Goal: Task Accomplishment & Management: Use online tool/utility

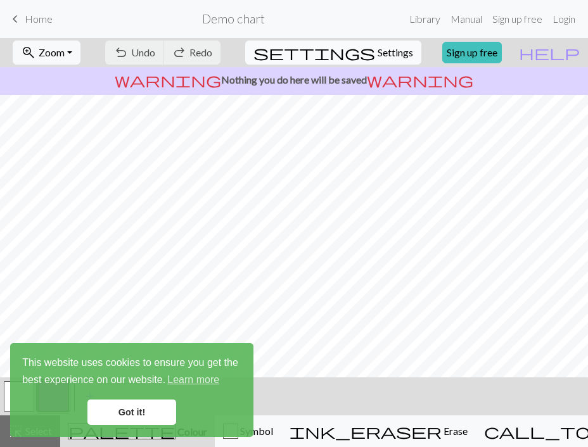
click at [360, 51] on span "settings" at bounding box center [314, 53] width 122 height 18
select select "aran"
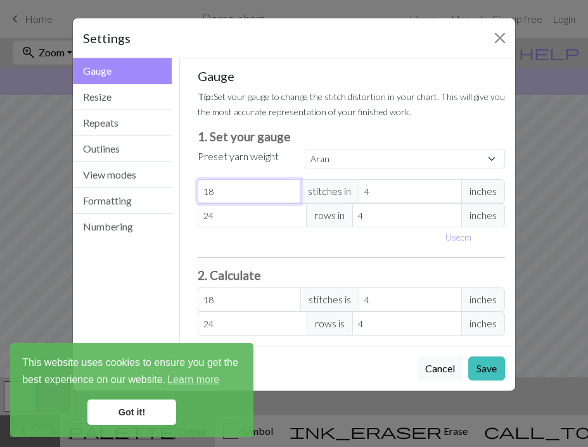
click at [261, 191] on input "18" at bounding box center [249, 191] width 103 height 24
click at [134, 96] on button "Resize" at bounding box center [122, 97] width 99 height 26
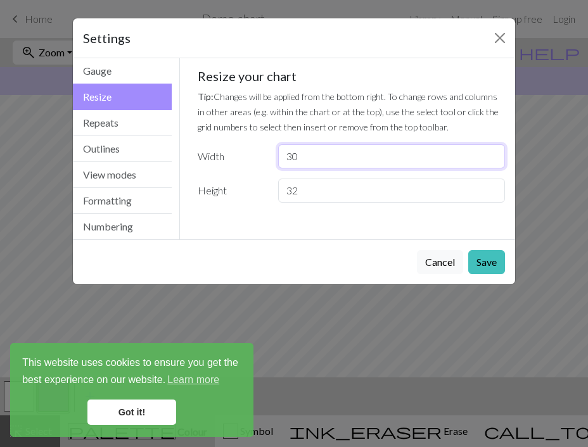
drag, startPoint x: 340, startPoint y: 154, endPoint x: 274, endPoint y: 152, distance: 65.9
click at [274, 153] on div "30" at bounding box center [391, 156] width 242 height 24
type input "18"
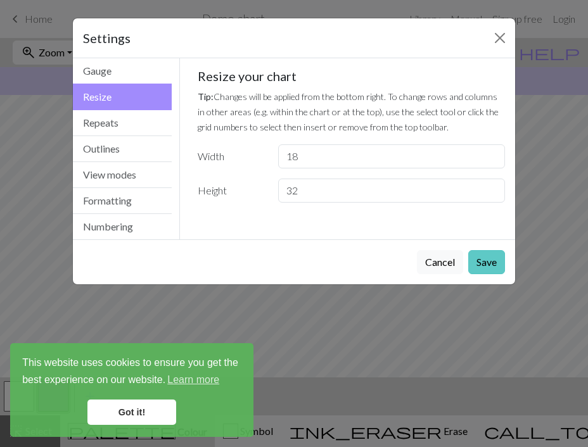
click at [478, 263] on button "Save" at bounding box center [486, 262] width 37 height 24
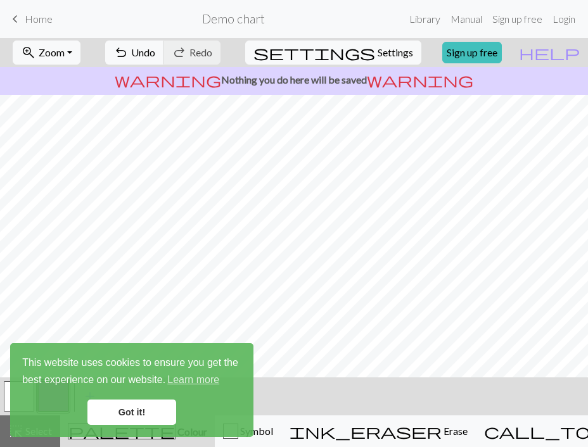
click at [131, 408] on link "Got it!" at bounding box center [131, 412] width 89 height 25
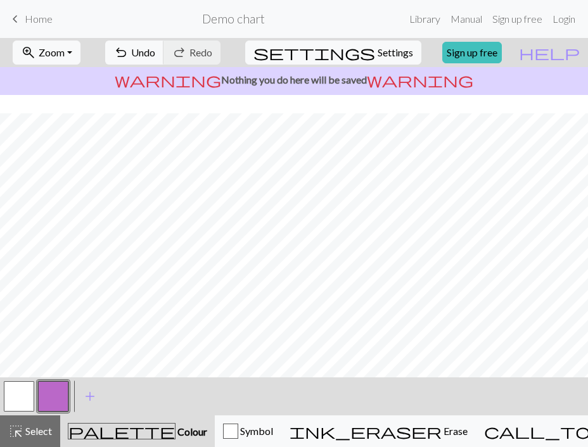
scroll to position [189, 0]
click at [273, 429] on span "Symbol" at bounding box center [255, 431] width 35 height 12
